Goal: Find specific page/section: Find specific page/section

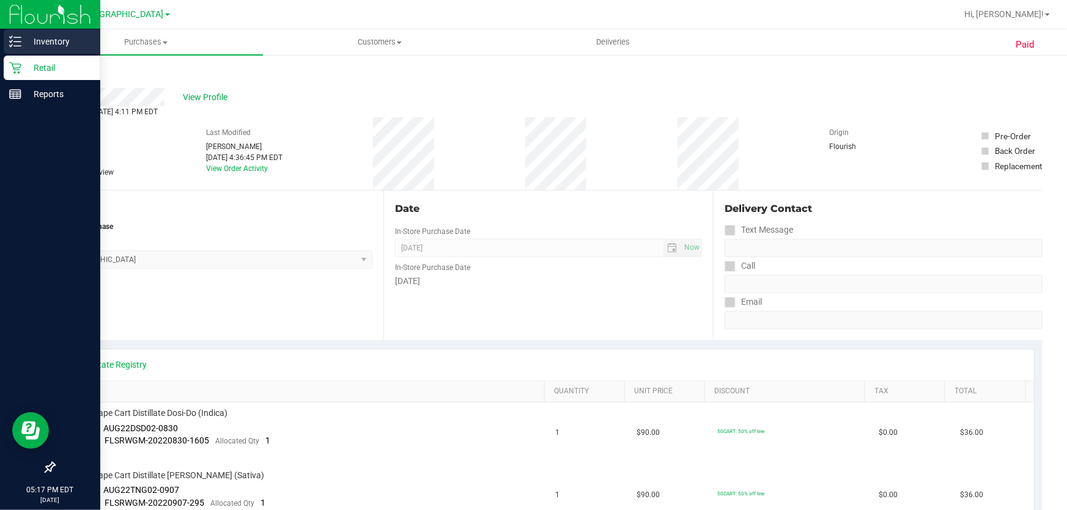
click at [78, 43] on p "Inventory" at bounding box center [57, 41] width 73 height 15
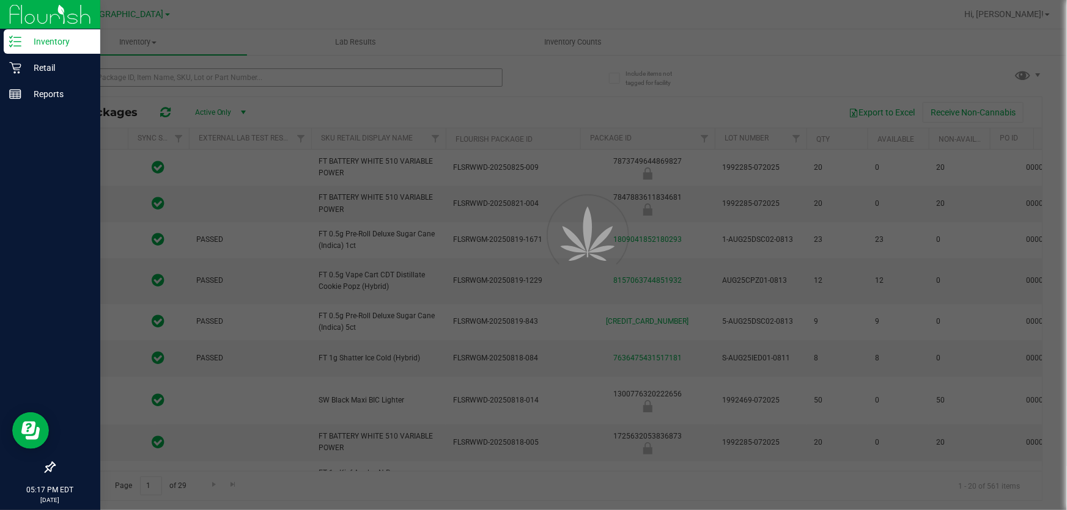
type input "[DATE]"
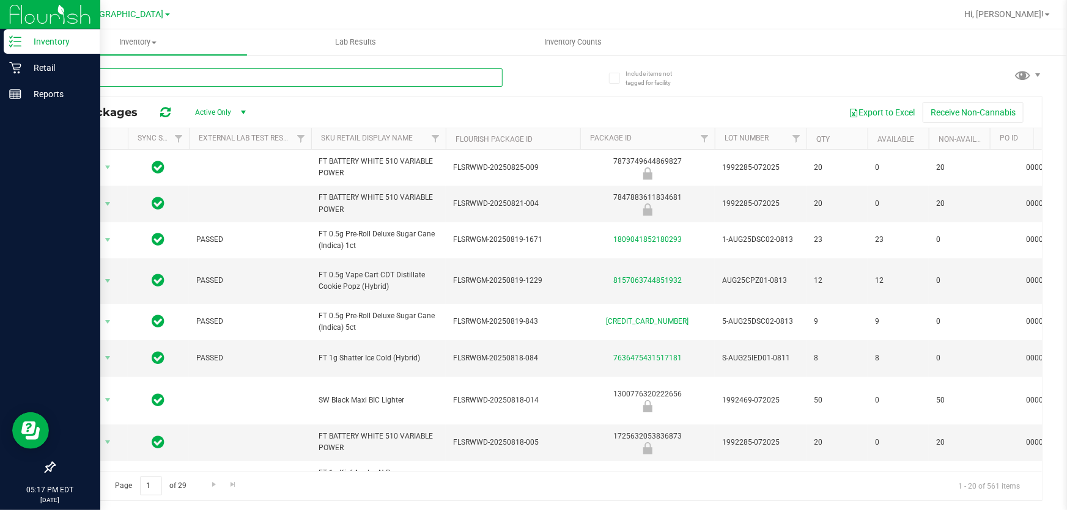
click at [339, 80] on input "text" at bounding box center [278, 77] width 449 height 18
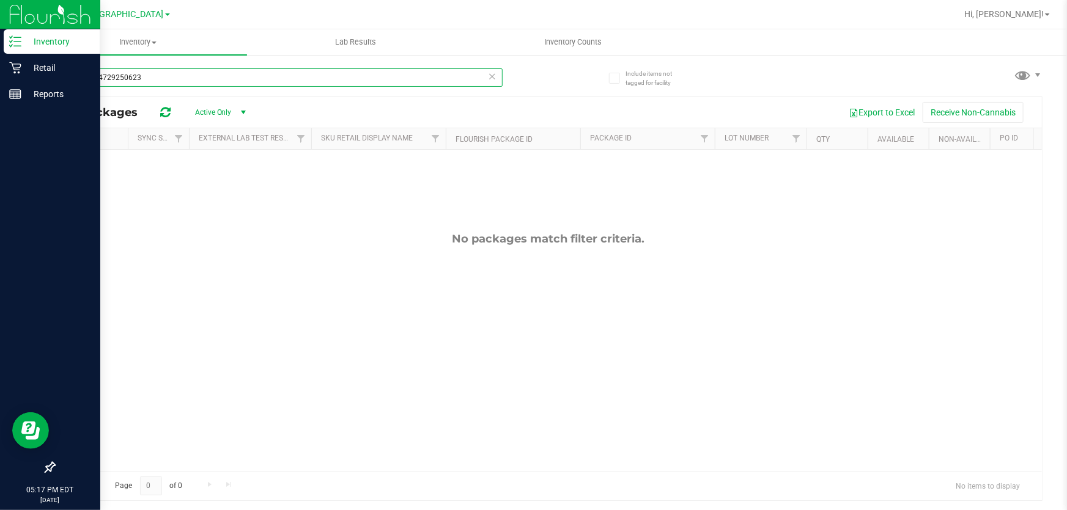
click at [339, 80] on input "9069474729250623" at bounding box center [278, 77] width 449 height 18
type input "gpe"
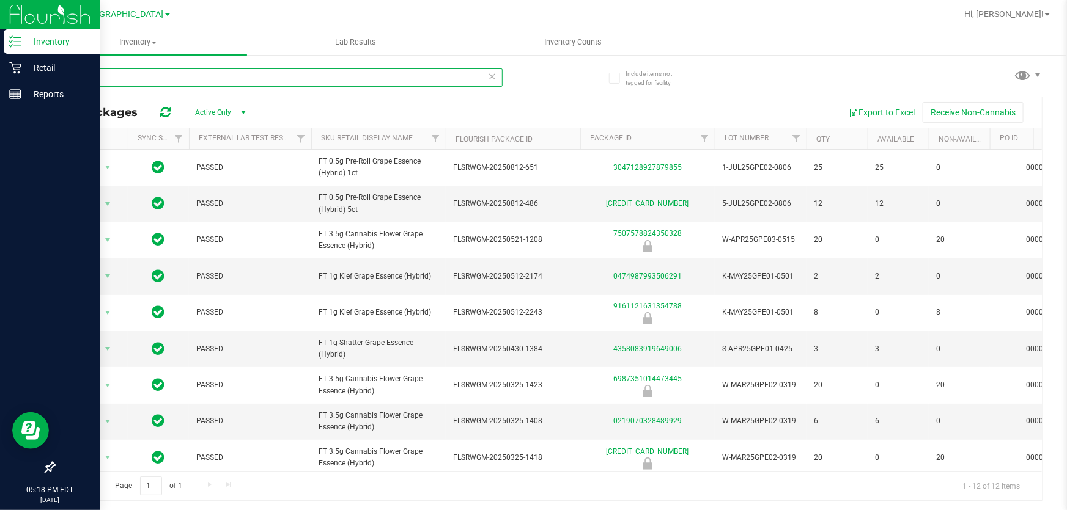
click at [339, 80] on input "gpe" at bounding box center [278, 77] width 449 height 18
